Goal: Contribute content

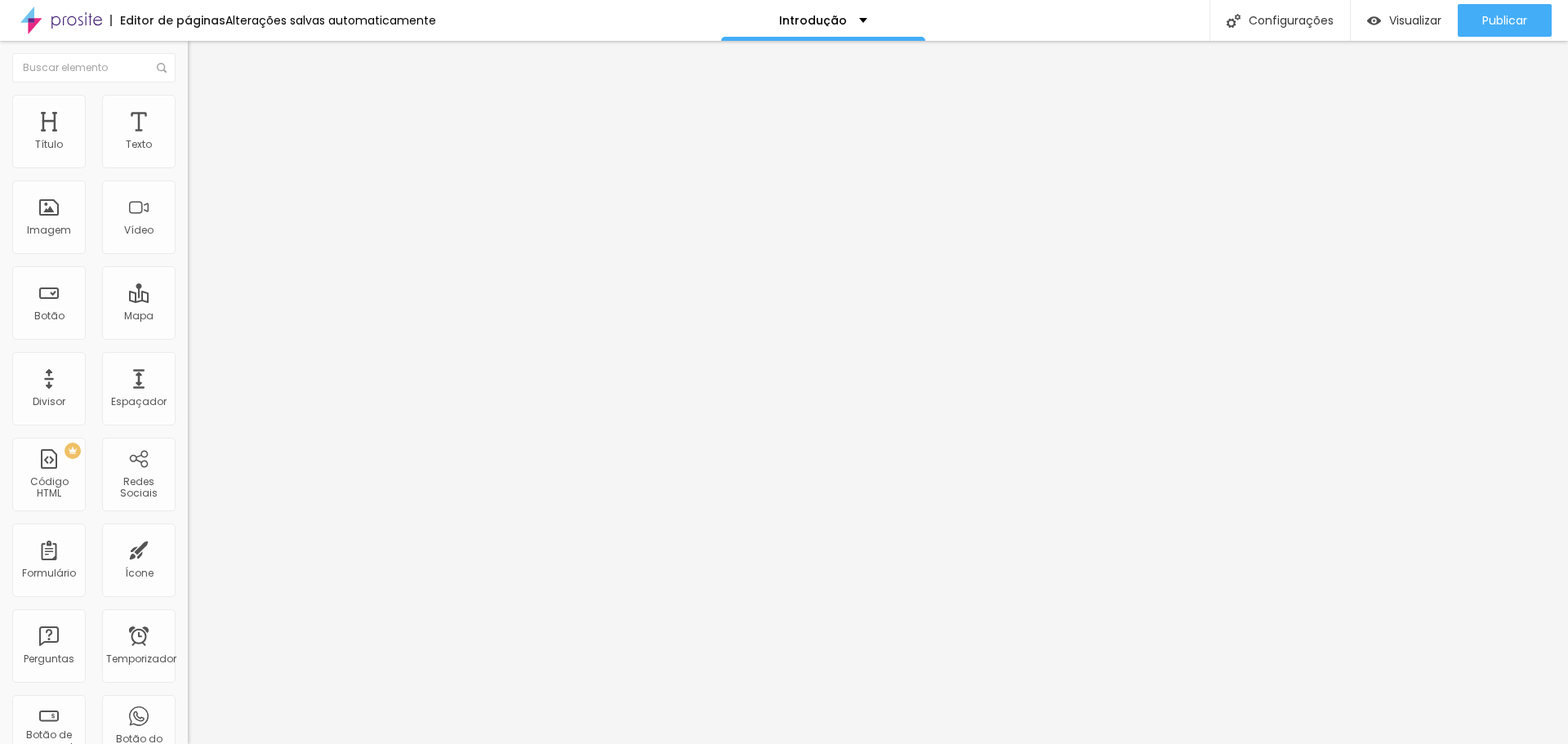
click at [198, 141] on font "Trocar imagem" at bounding box center [237, 133] width 79 height 14
click at [352, 743] on div at bounding box center [784, 753] width 1568 height 0
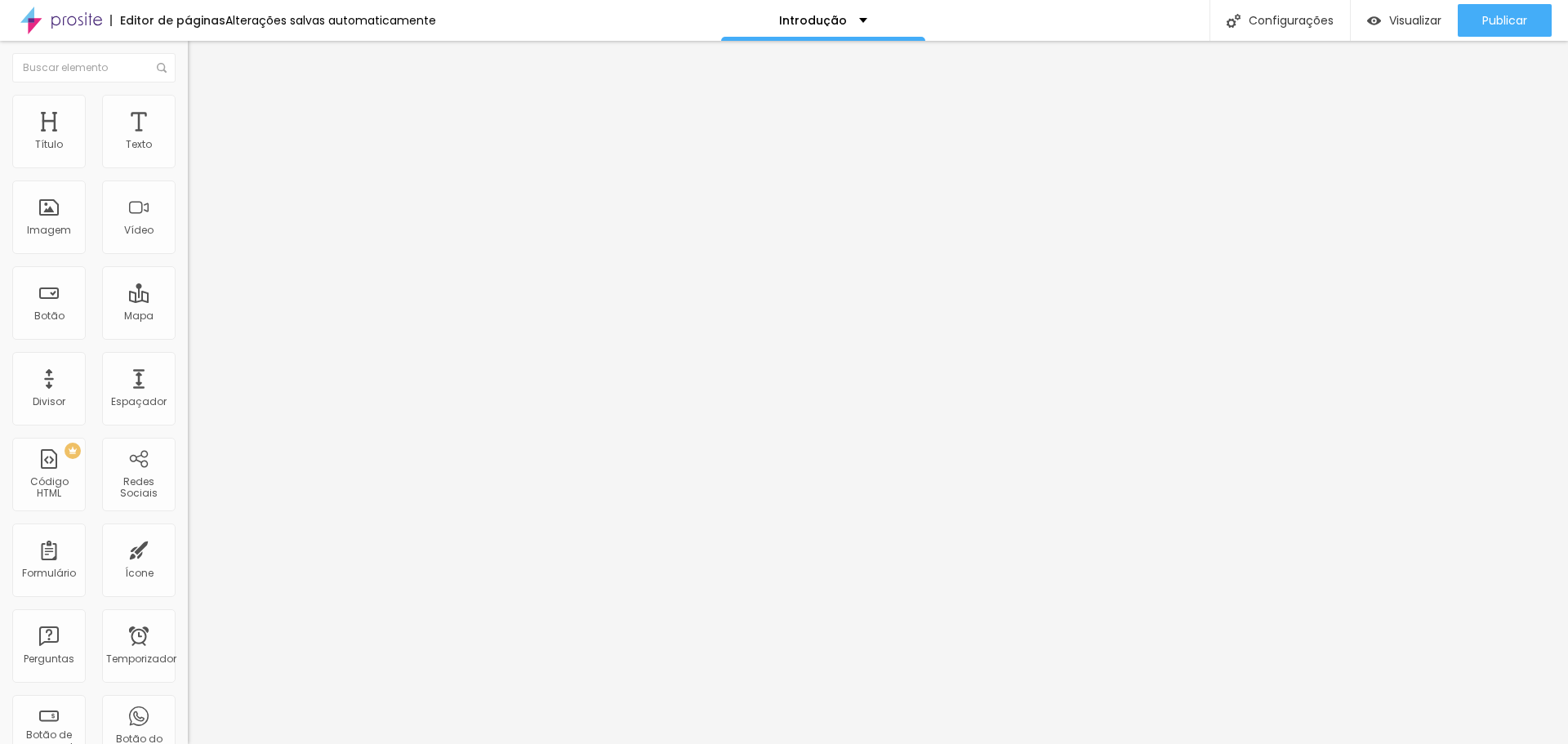
click at [198, 141] on font "Trocar imagem" at bounding box center [237, 133] width 79 height 14
click at [187, 255] on font "Padrão 4:3" at bounding box center [215, 248] width 54 height 14
click at [187, 300] on span "Original" at bounding box center [207, 293] width 39 height 14
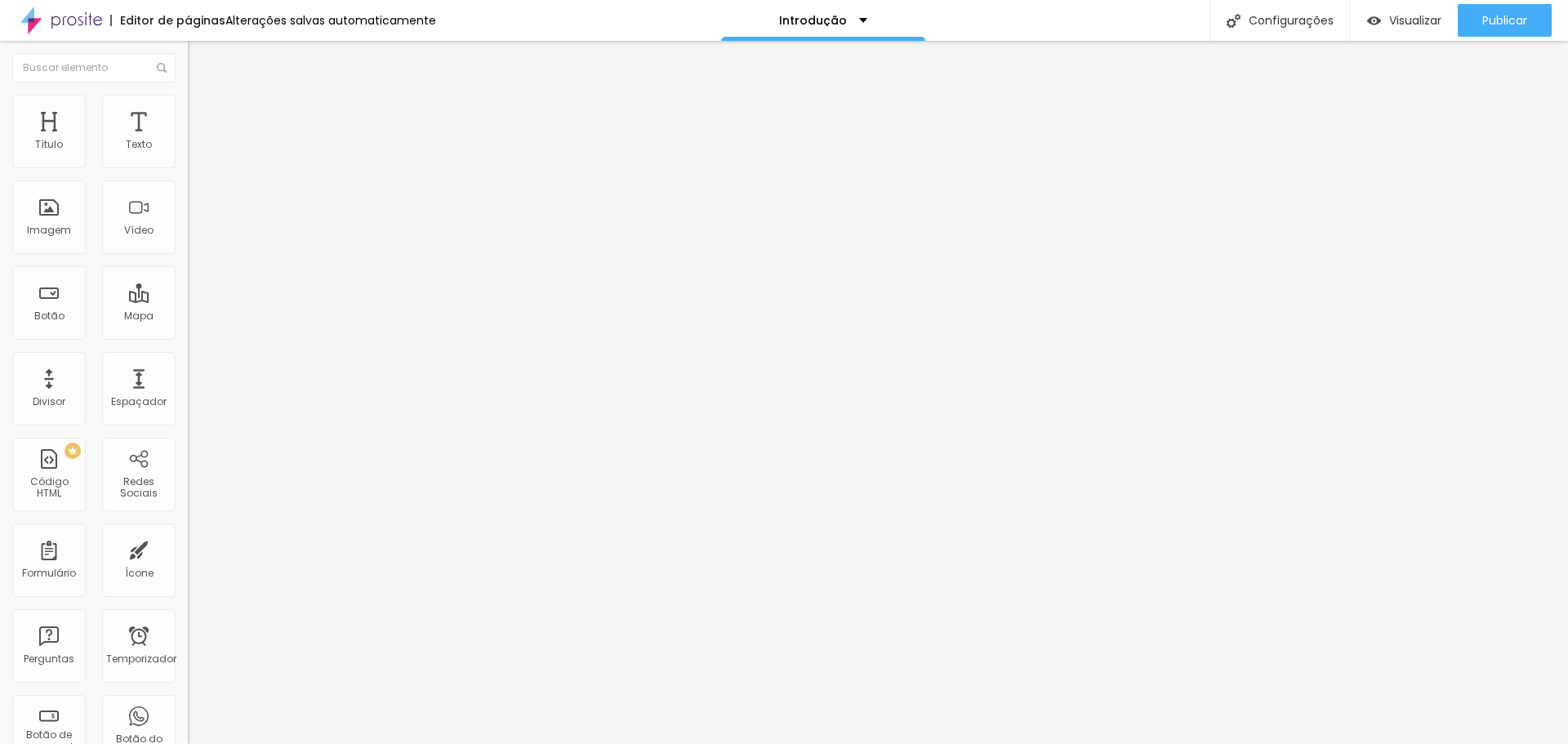
click at [198, 141] on font "Trocar imagem" at bounding box center [237, 133] width 79 height 14
click at [1521, 14] on font "Publicar" at bounding box center [1505, 21] width 45 height 17
click at [1409, 28] on font "Visualizar" at bounding box center [1401, 21] width 52 height 17
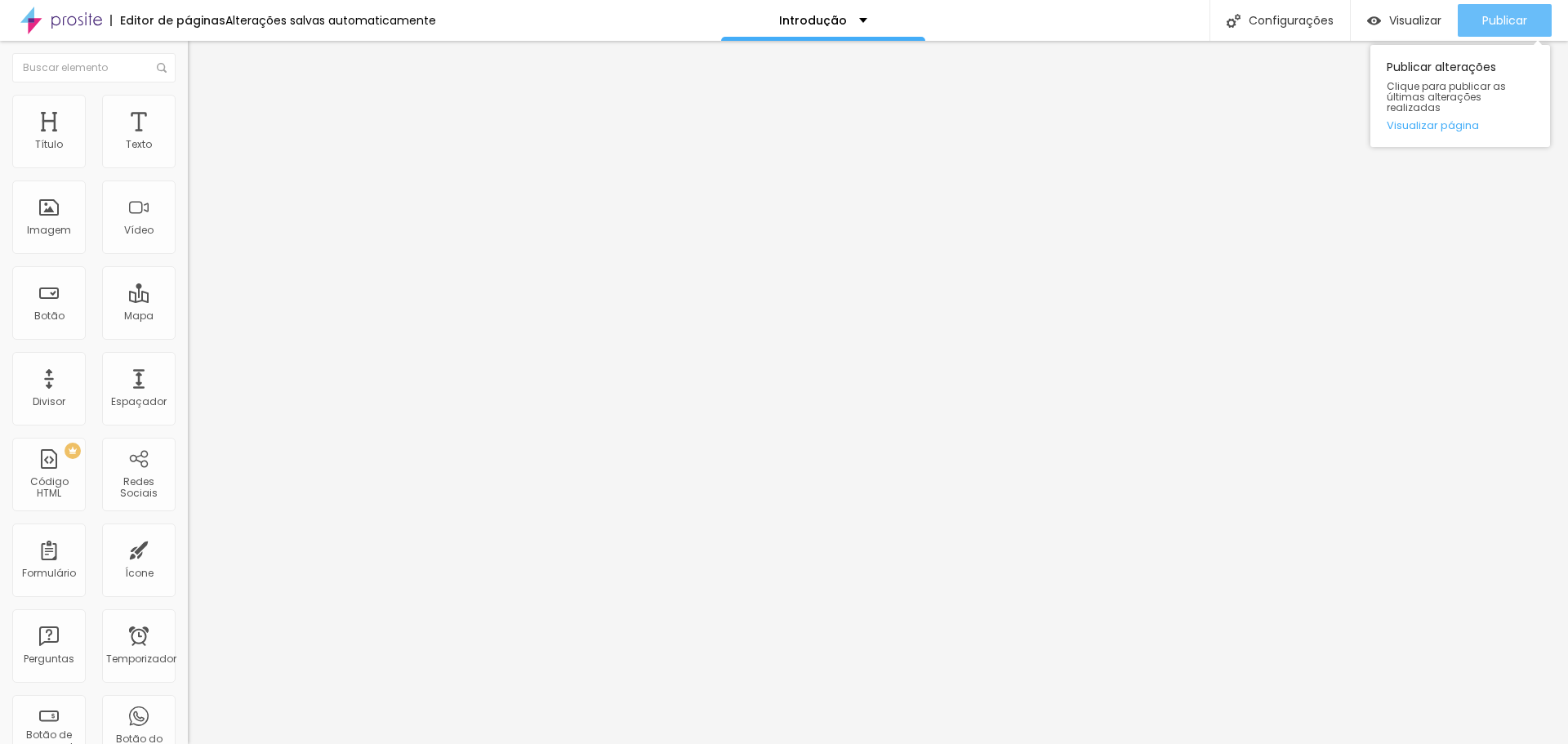
click at [1492, 19] on font "Publicar" at bounding box center [1505, 21] width 45 height 17
click at [198, 141] on font "Trocar imagem" at bounding box center [237, 133] width 79 height 14
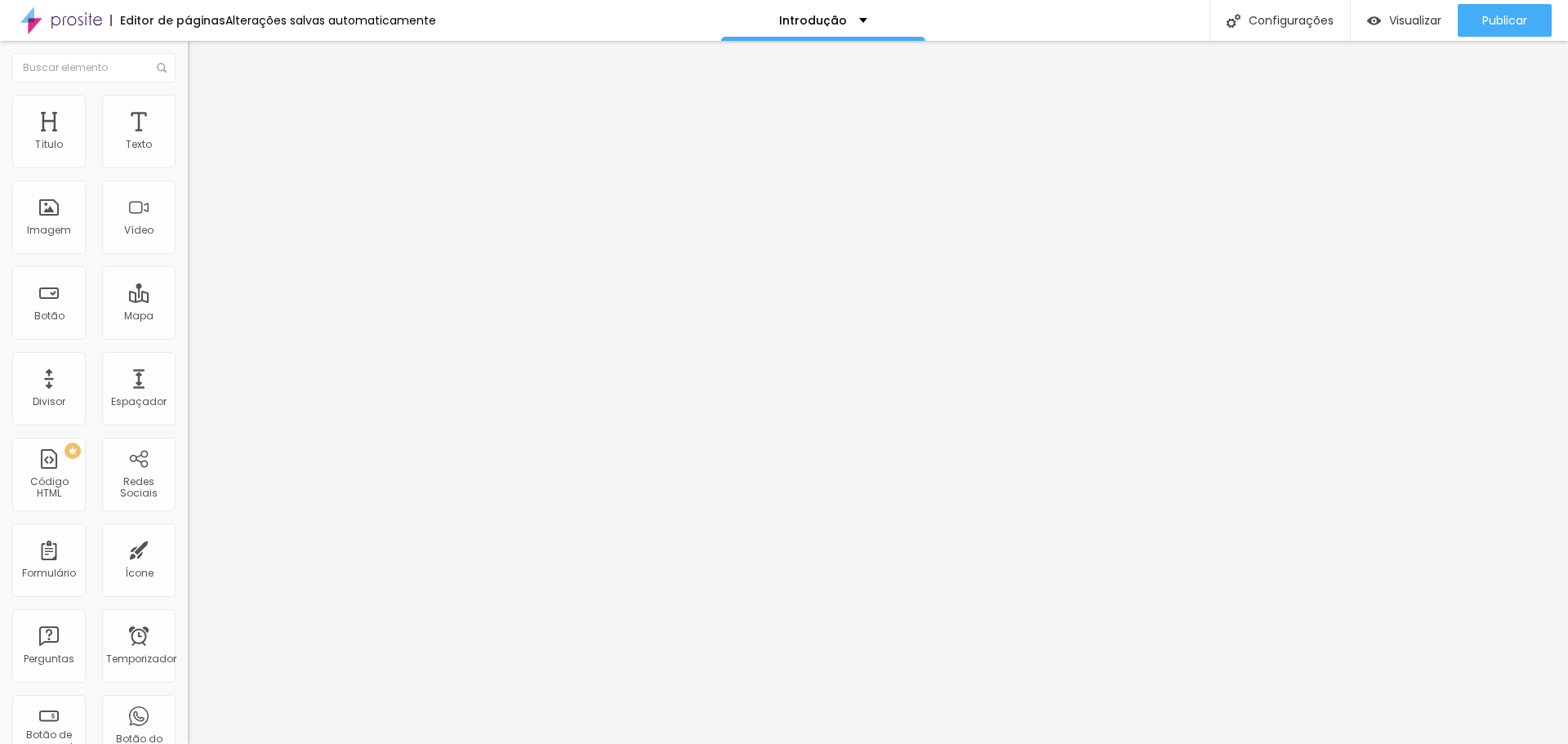
click at [1499, 21] on font "Publicar" at bounding box center [1505, 21] width 45 height 17
